Goal: Navigation & Orientation: Find specific page/section

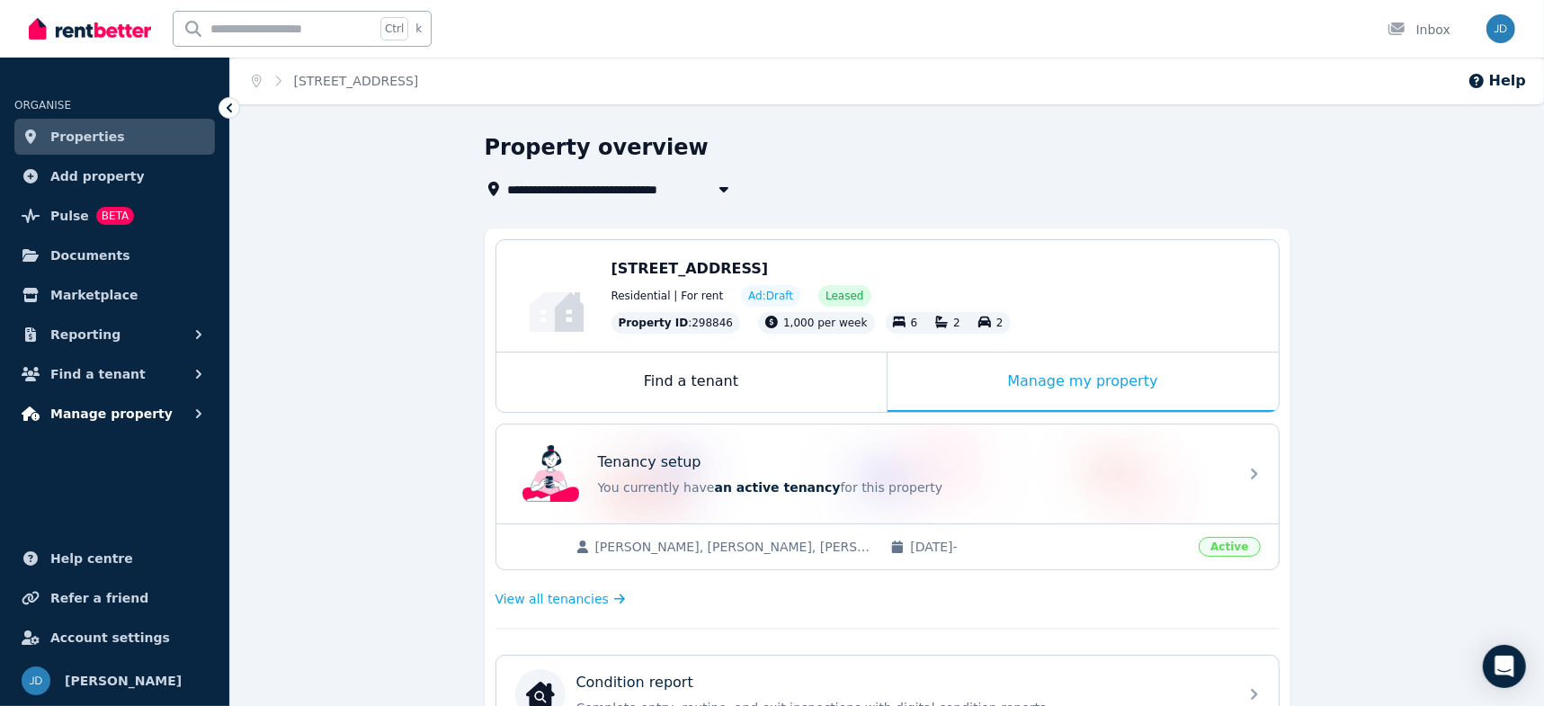
click at [94, 413] on span "Manage property" at bounding box center [111, 414] width 122 height 22
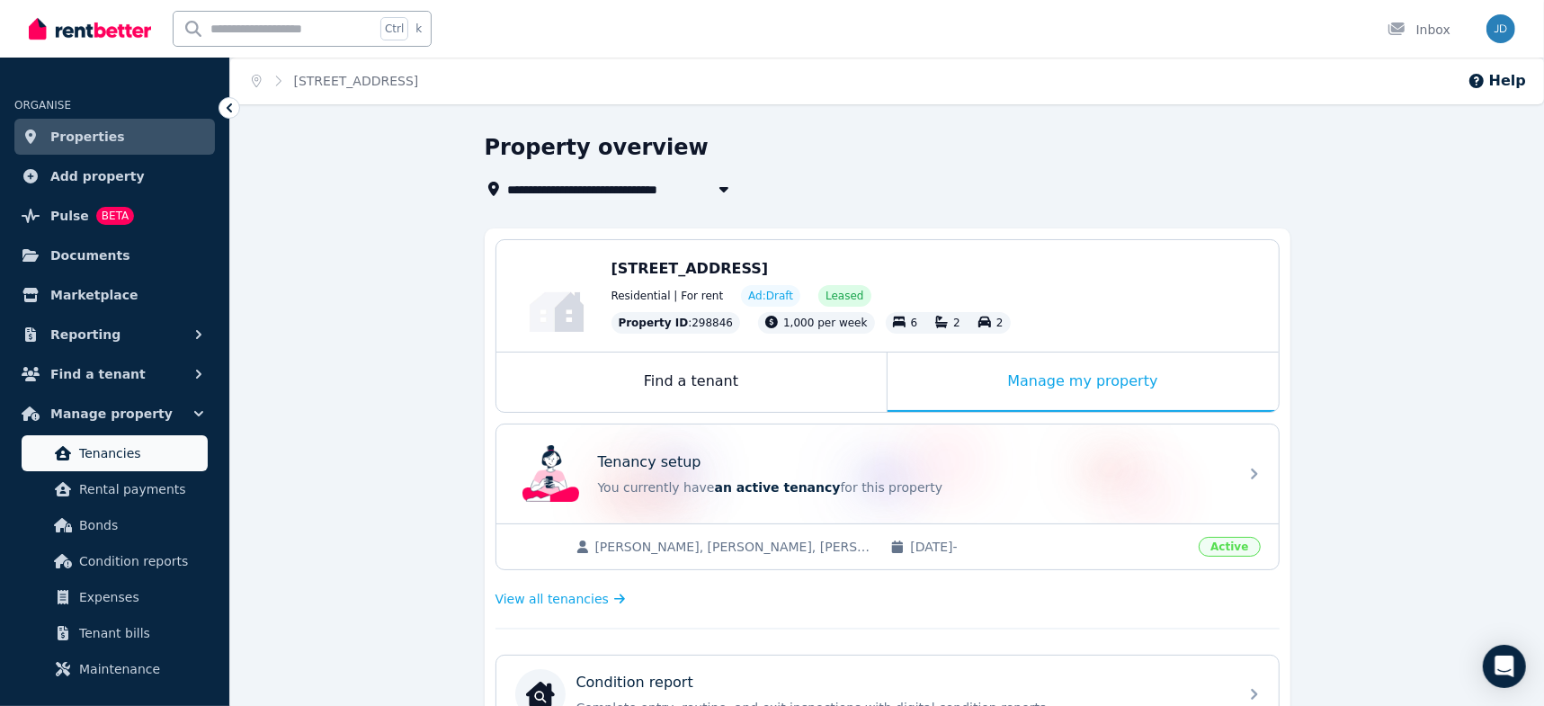
click at [112, 449] on span "Tenancies" at bounding box center [139, 453] width 121 height 22
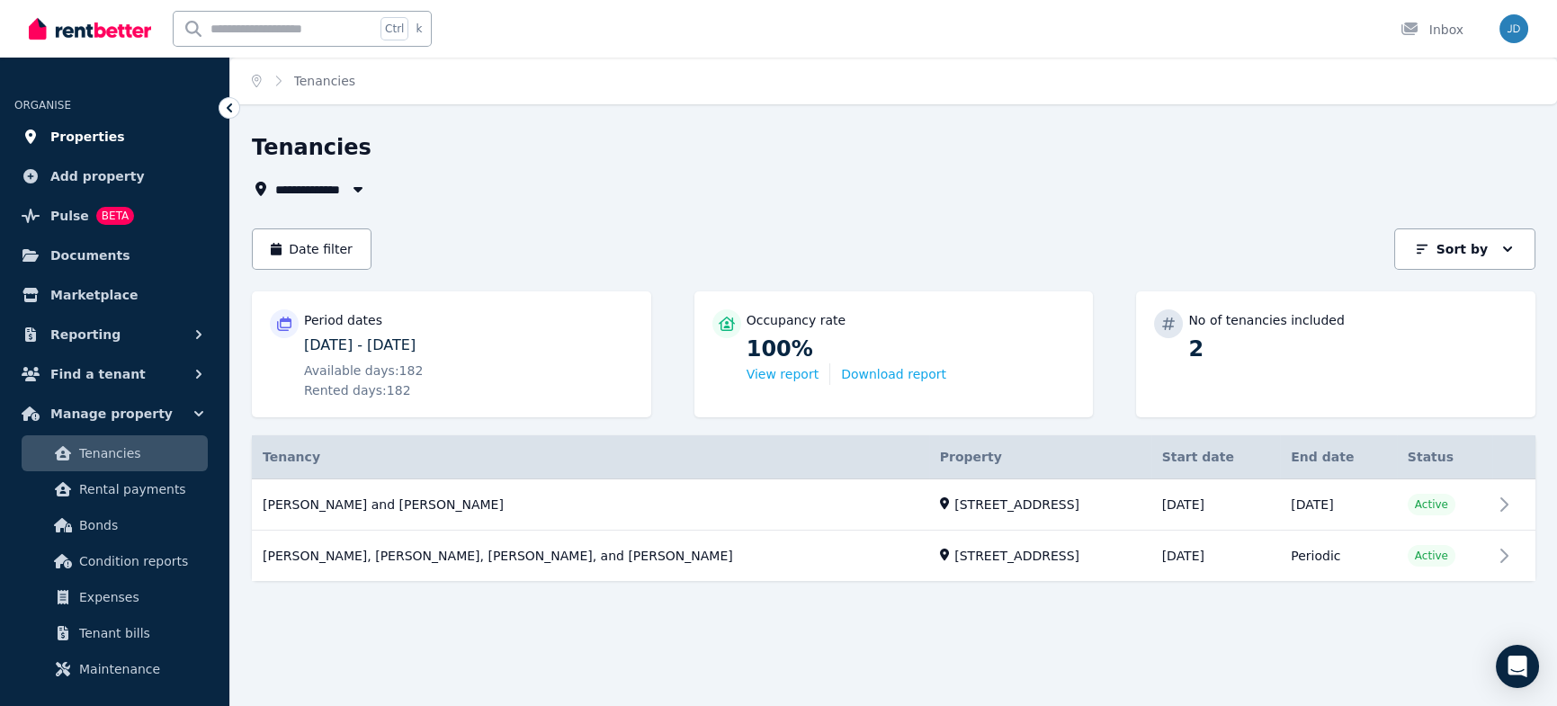
click at [76, 135] on span "Properties" at bounding box center [87, 137] width 75 height 22
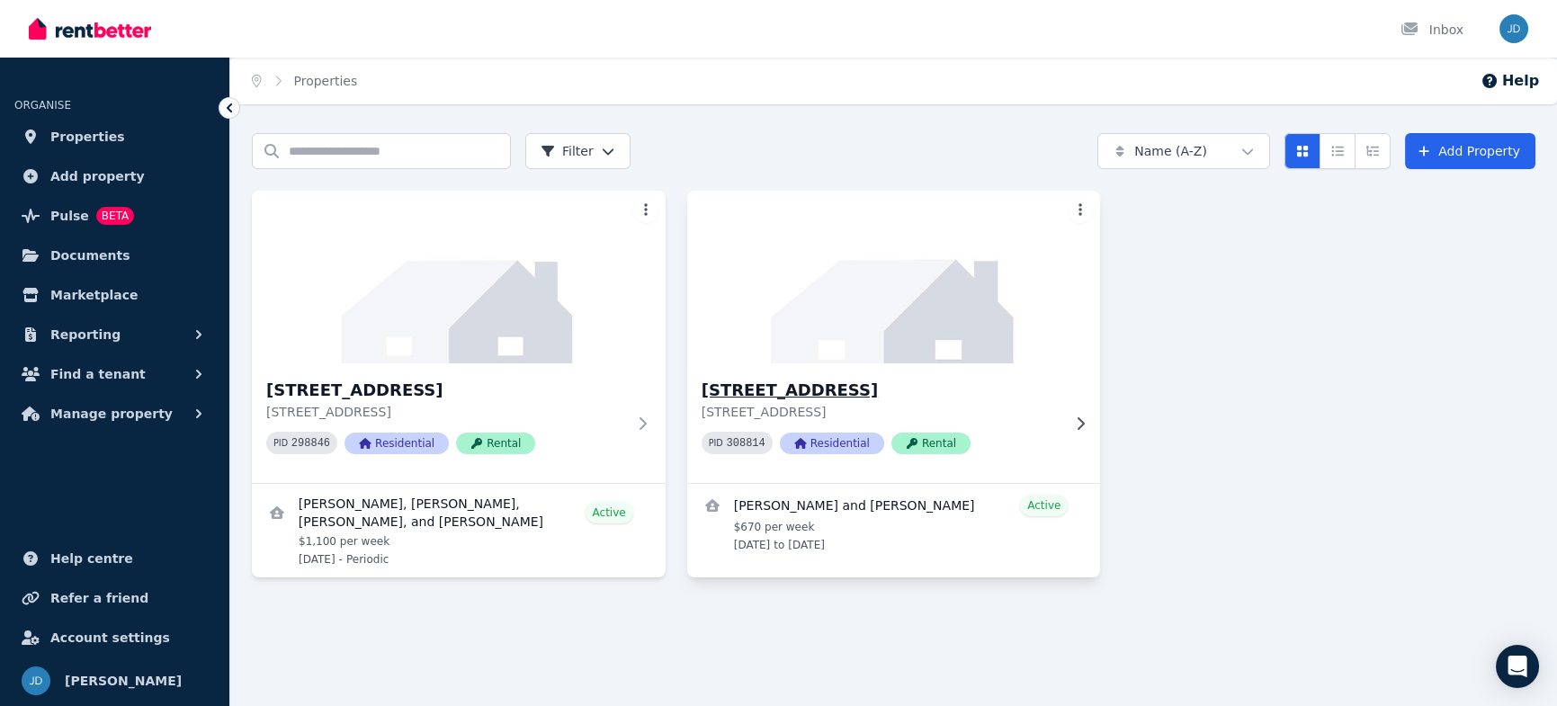
click at [851, 342] on img at bounding box center [893, 277] width 434 height 182
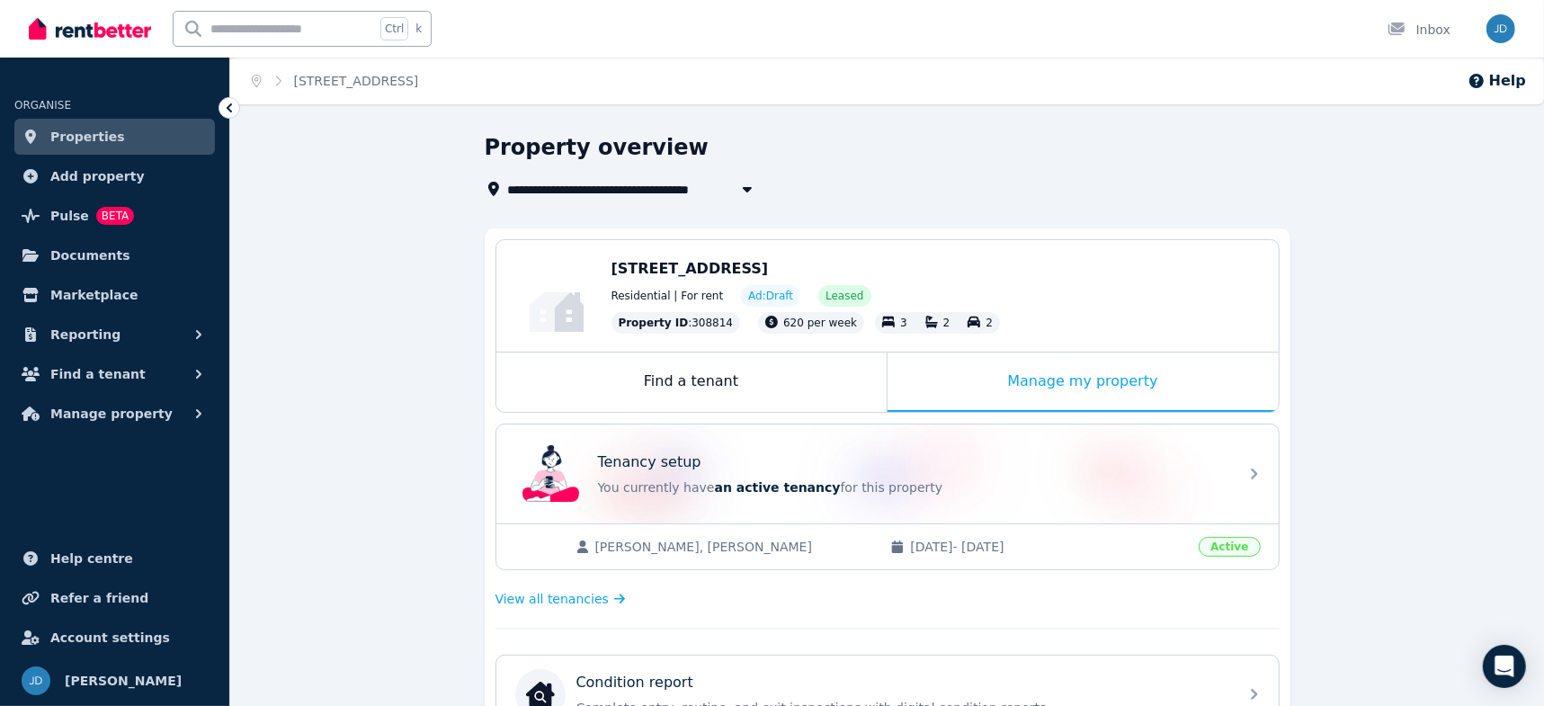
click at [789, 326] on span "620 per week" at bounding box center [820, 323] width 74 height 13
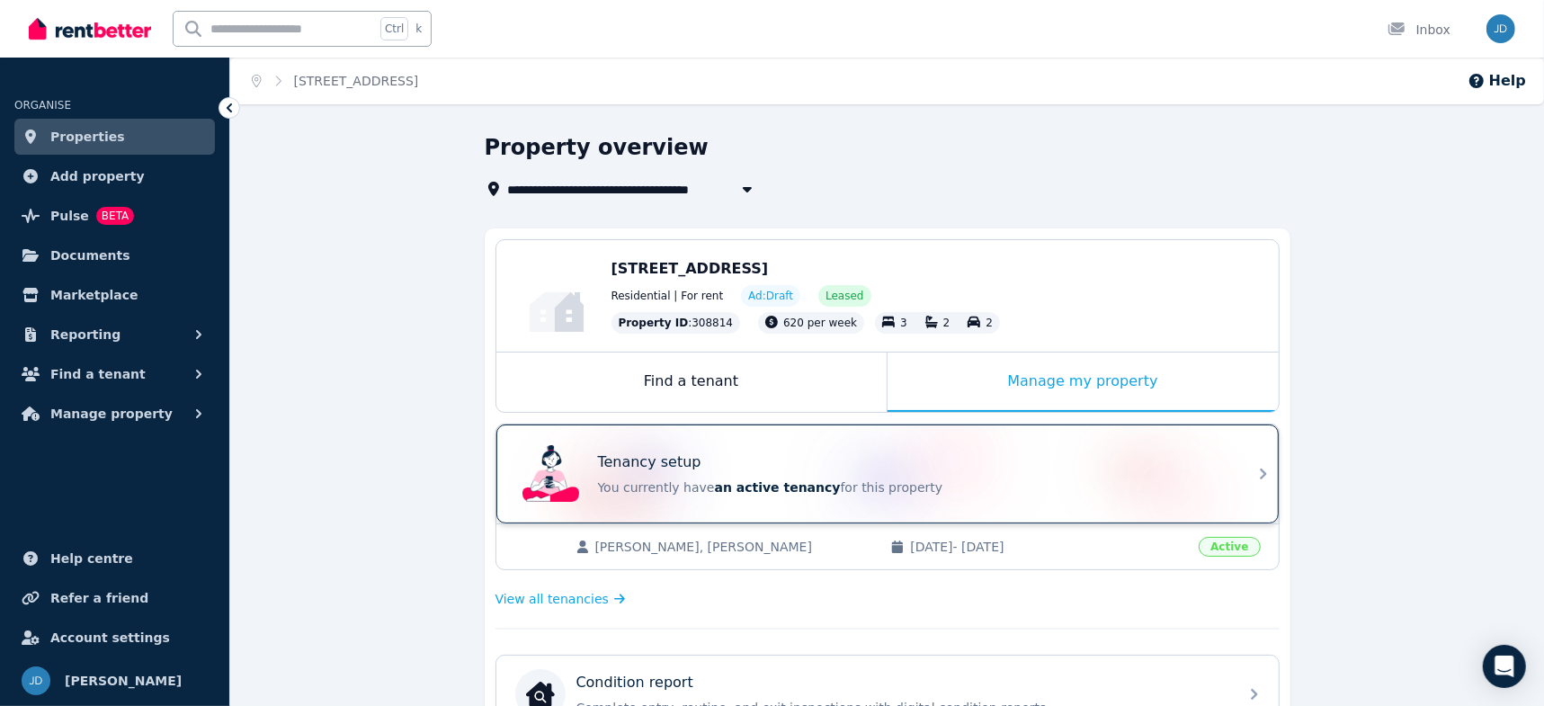
click at [737, 487] on span "an active tenancy" at bounding box center [778, 487] width 126 height 14
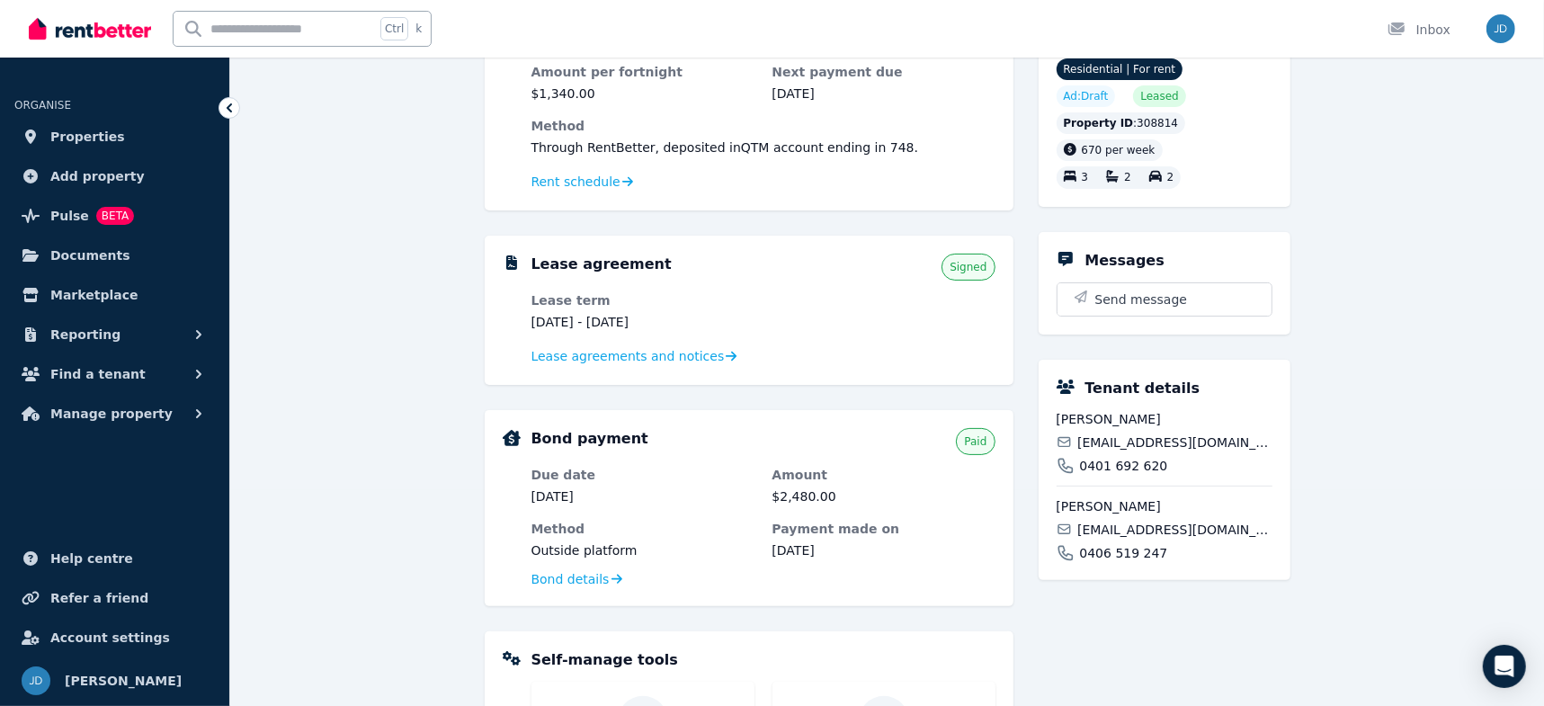
scroll to position [178, 0]
